Goal: Check status: Check status

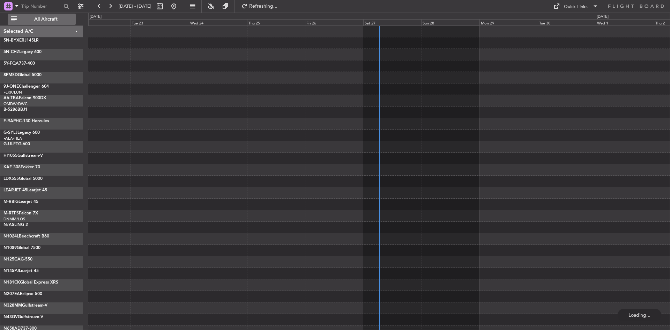
click at [56, 20] on span "All Aircraft" at bounding box center [45, 19] width 55 height 5
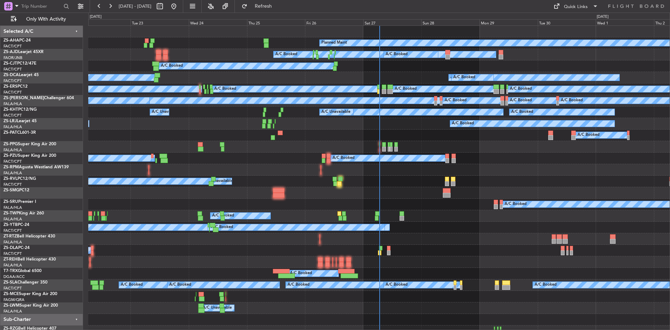
click at [370, 24] on div "Sat 27" at bounding box center [392, 22] width 58 height 6
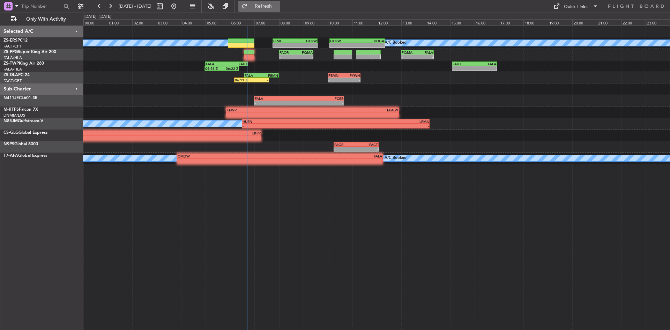
click at [277, 5] on span "Refresh" at bounding box center [263, 6] width 29 height 5
click at [114, 4] on button at bounding box center [110, 6] width 11 height 11
